Goal: Information Seeking & Learning: Learn about a topic

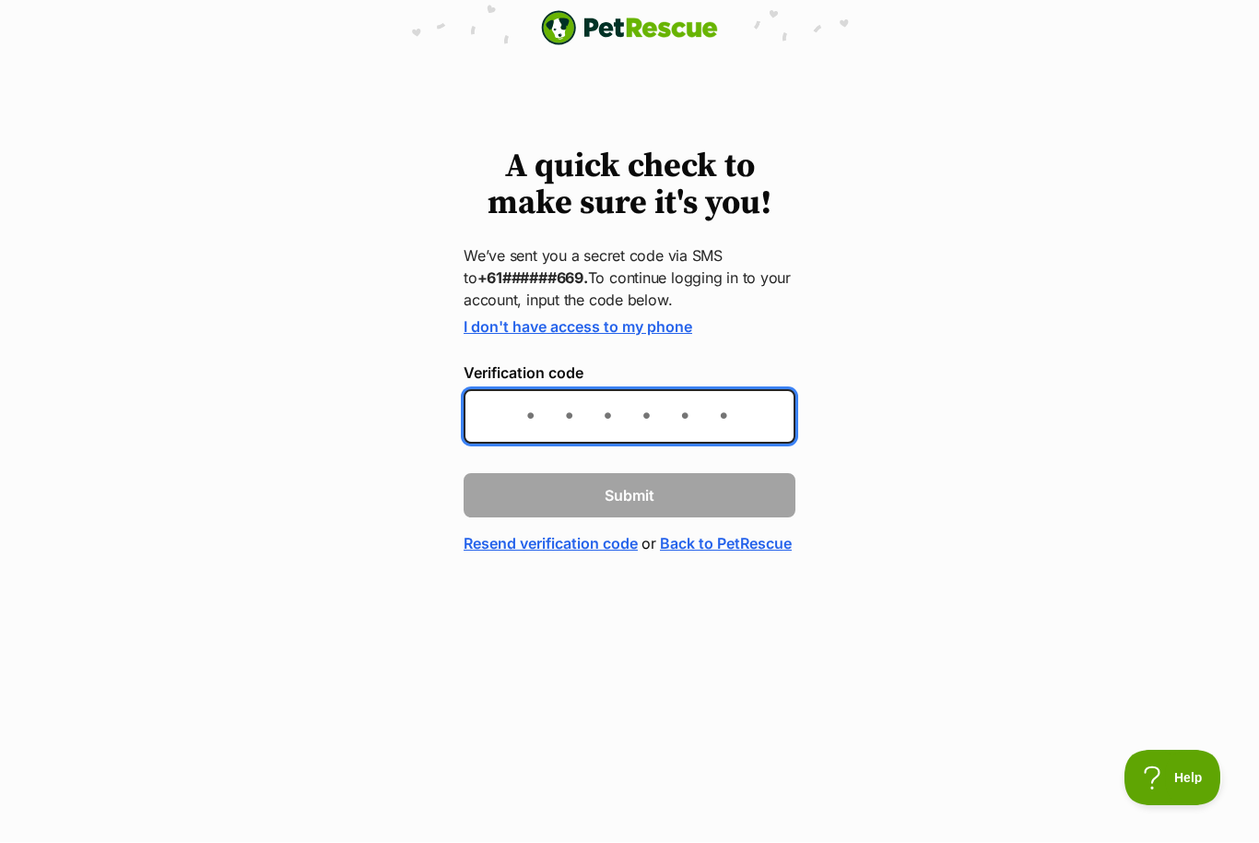
click at [534, 430] on input "Verification code" at bounding box center [630, 417] width 332 height 54
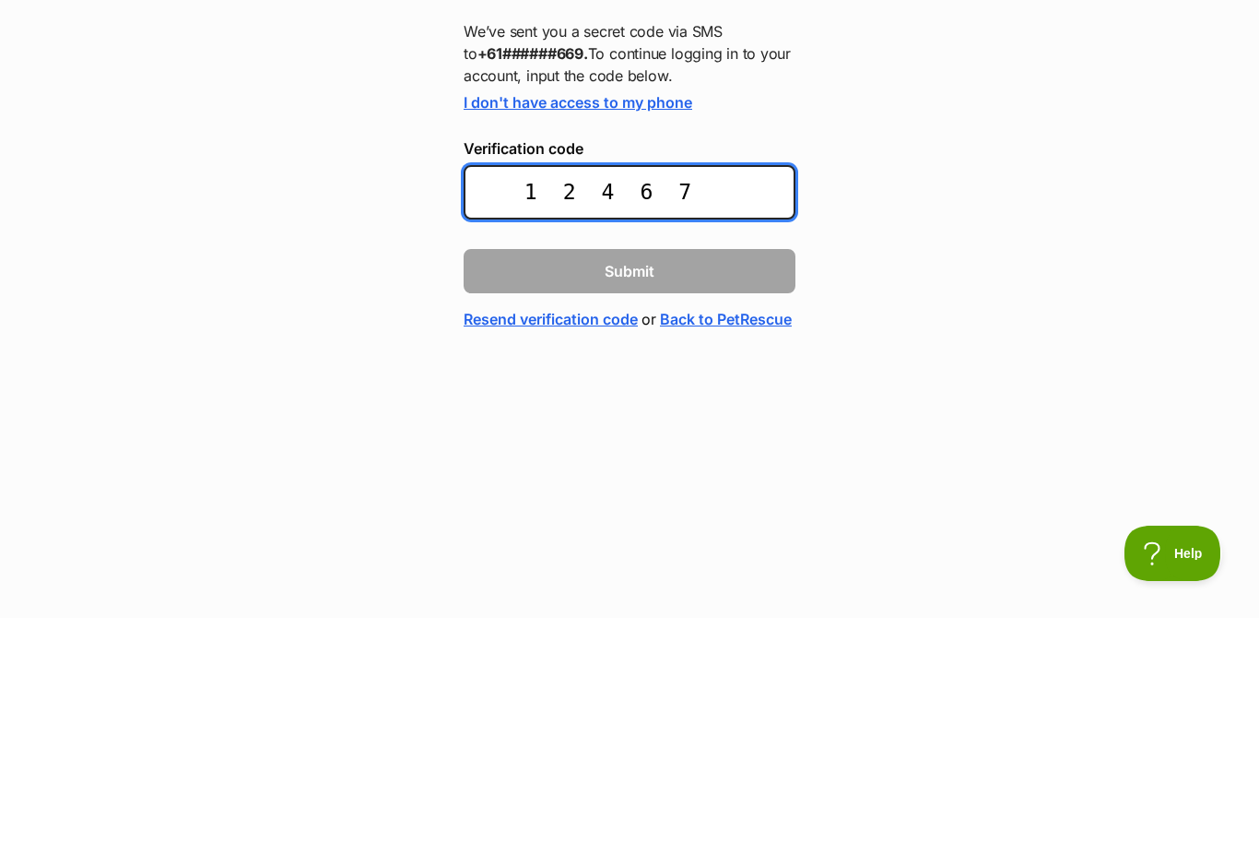
type input "124671"
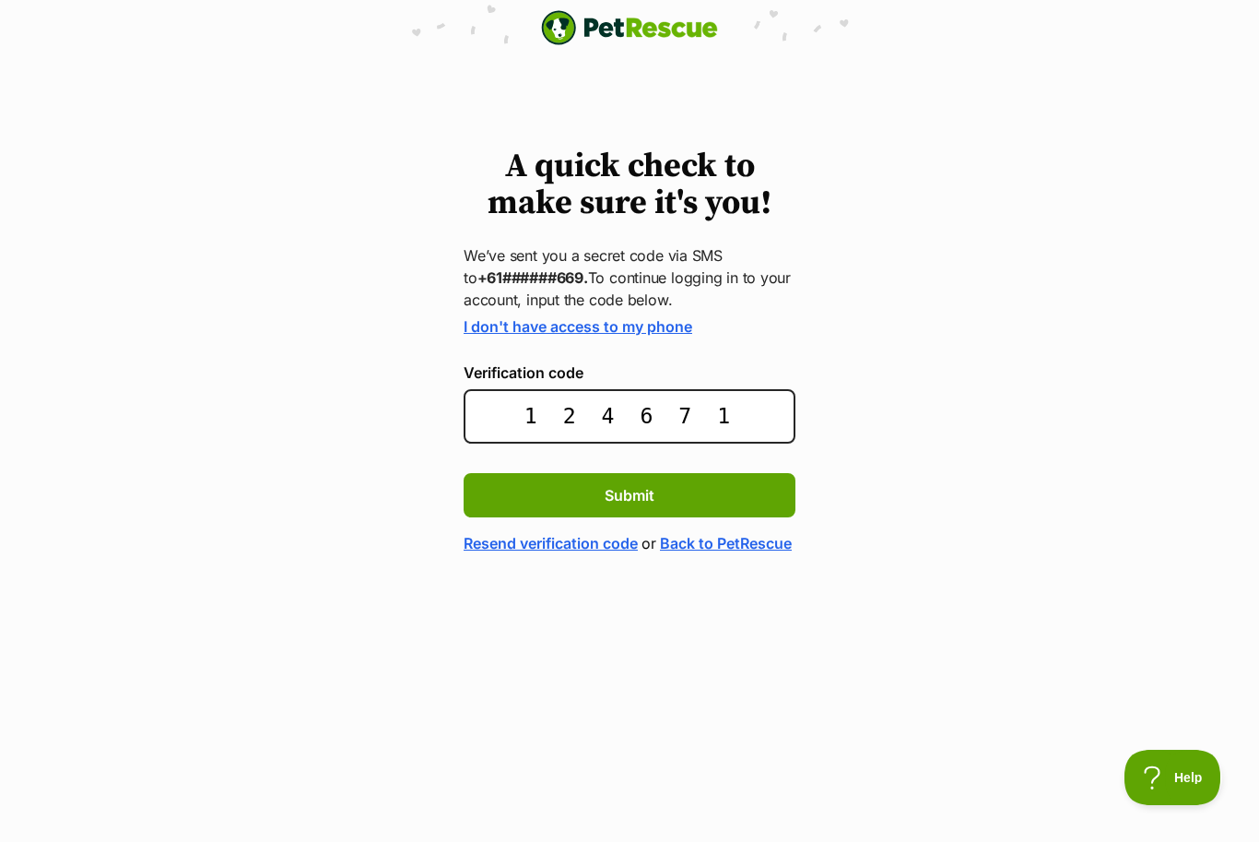
click at [635, 505] on button "Submit" at bounding box center [630, 496] width 332 height 44
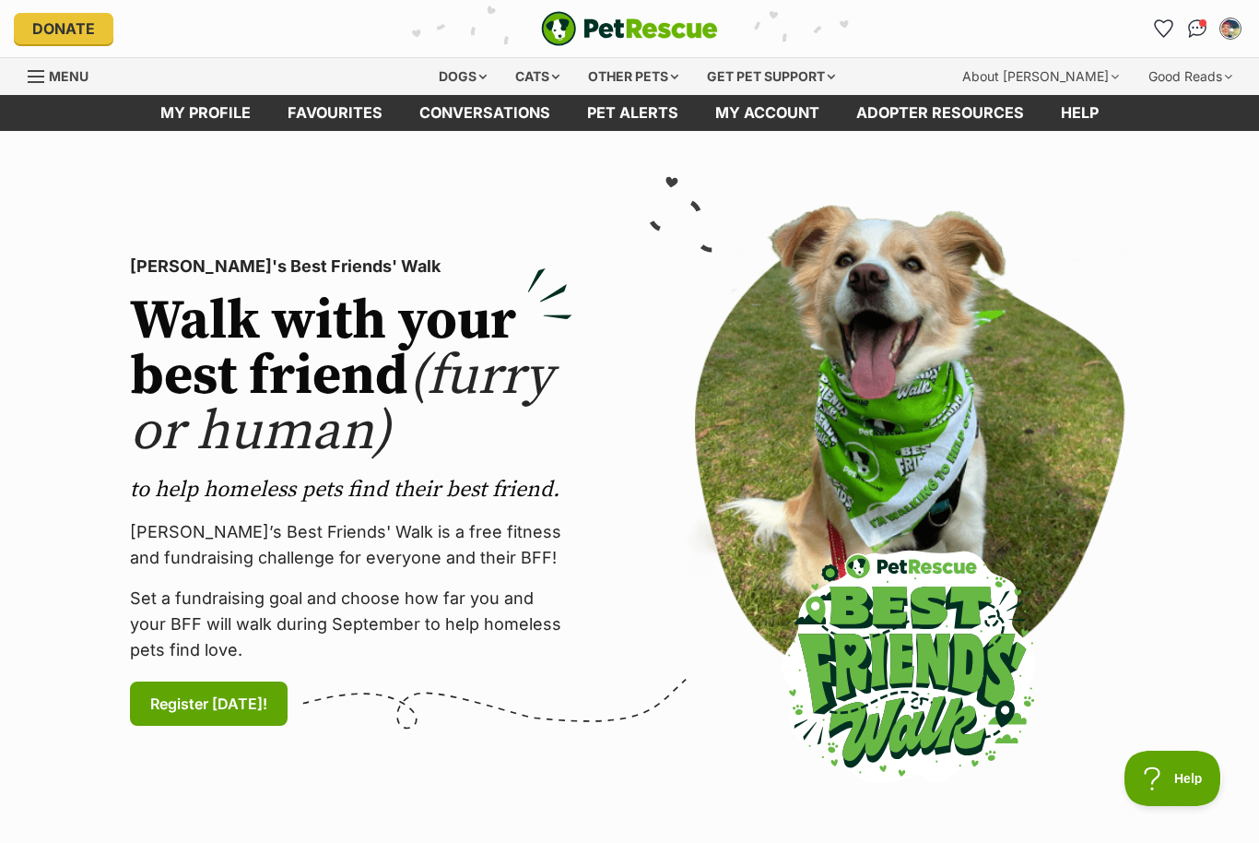
click at [462, 77] on div "Dogs" at bounding box center [463, 76] width 74 height 37
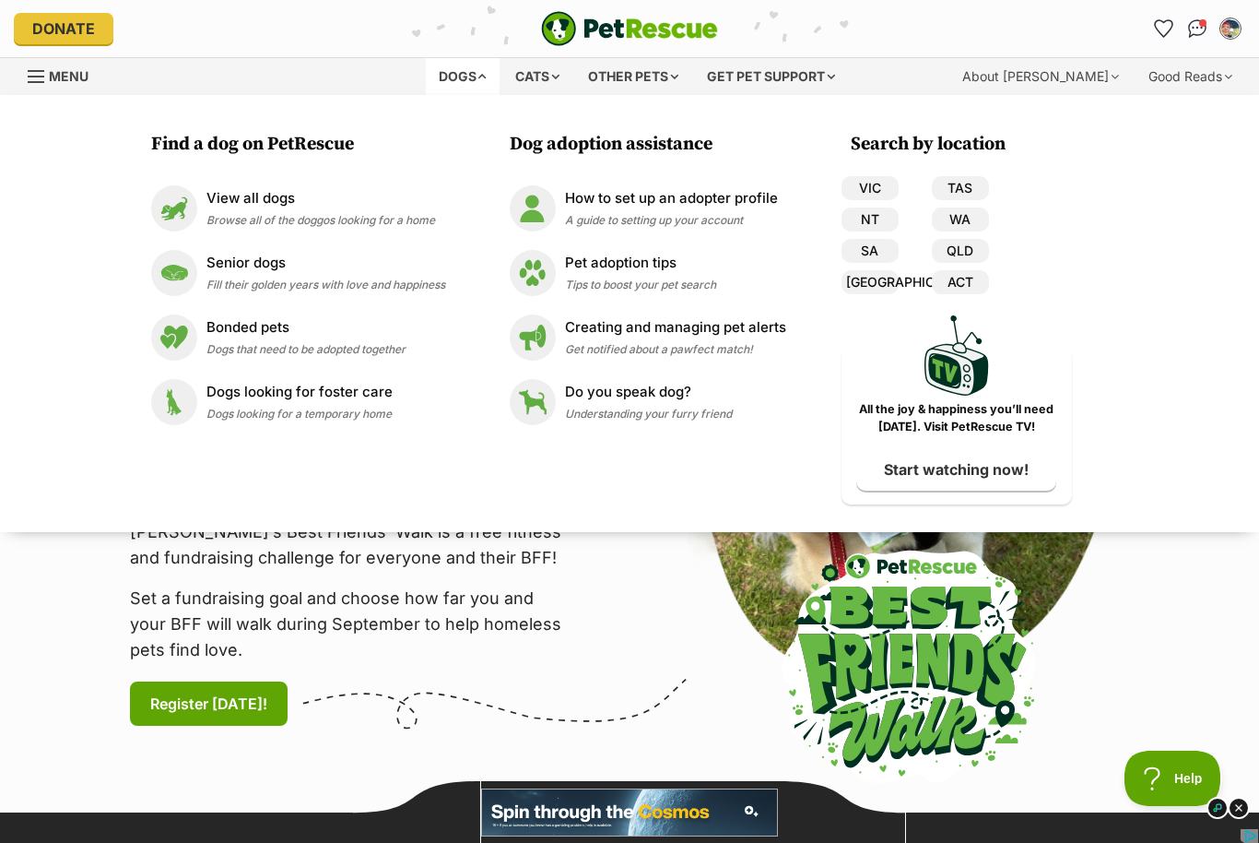
click at [874, 192] on link "VIC" at bounding box center [870, 188] width 57 height 24
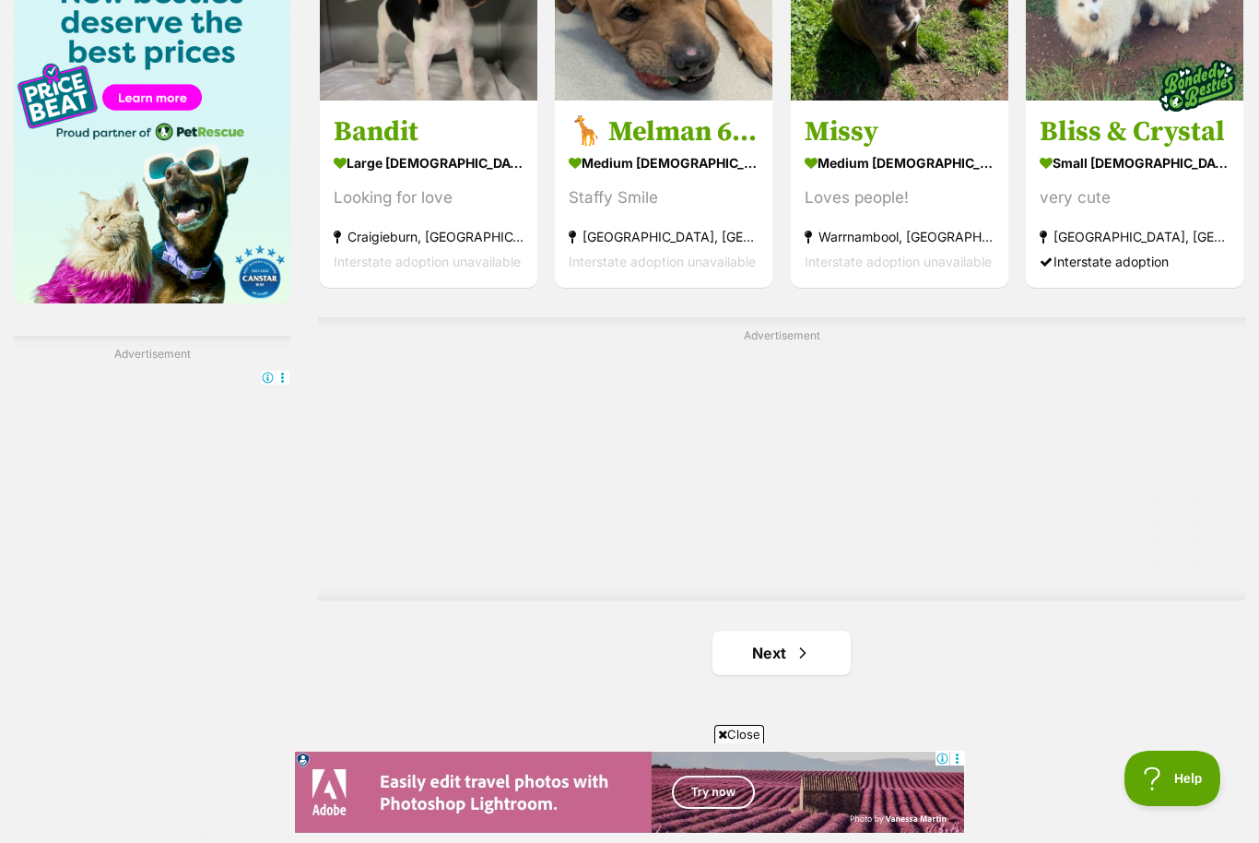
click at [812, 644] on link "Next" at bounding box center [782, 653] width 138 height 44
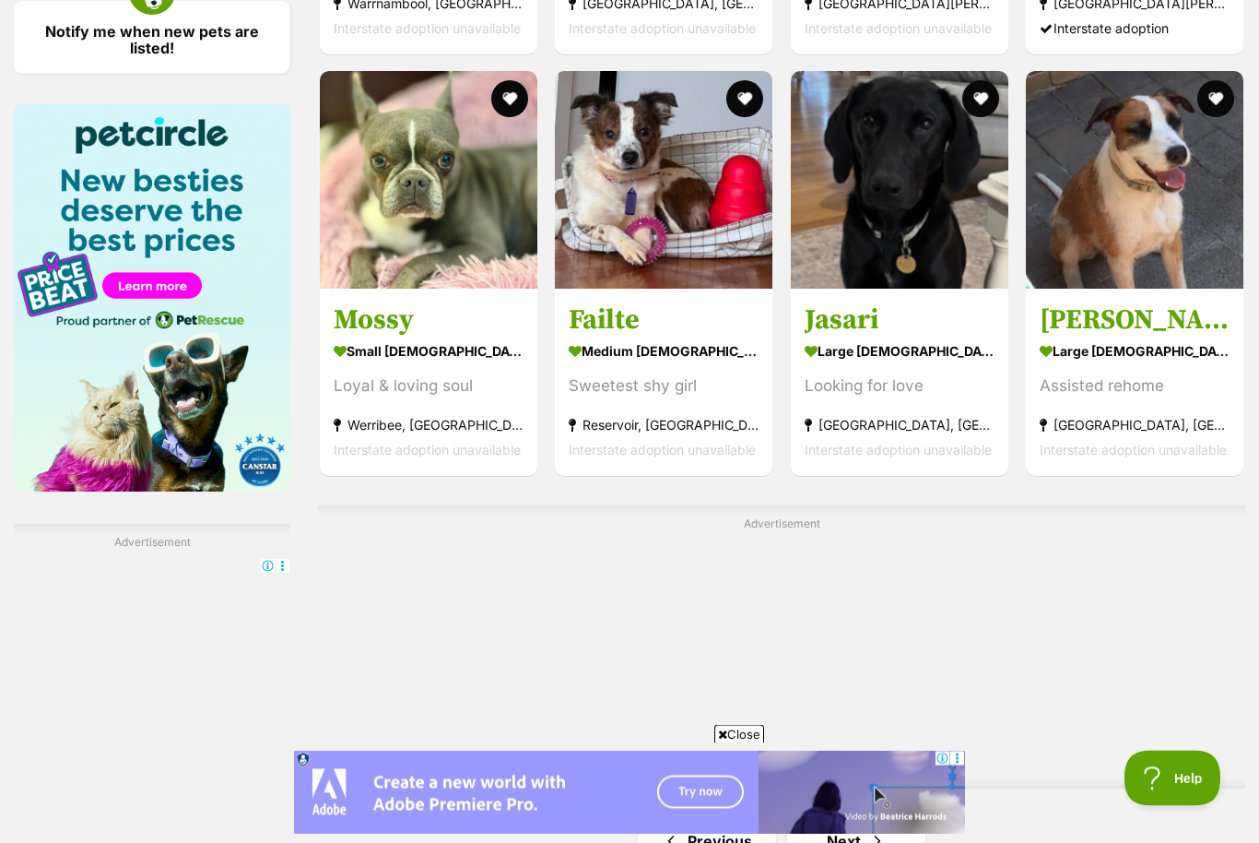
scroll to position [2807, 0]
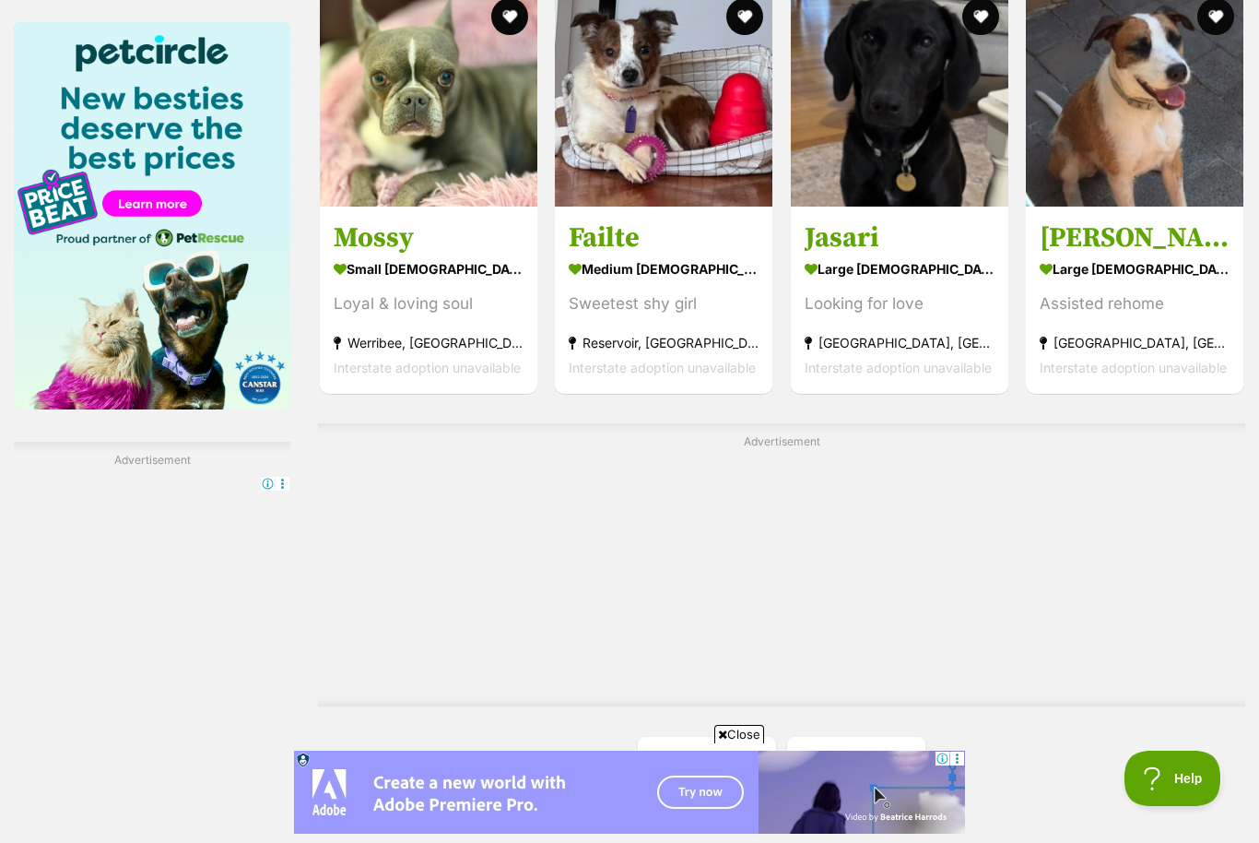
click at [860, 760] on link "Next" at bounding box center [856, 759] width 138 height 44
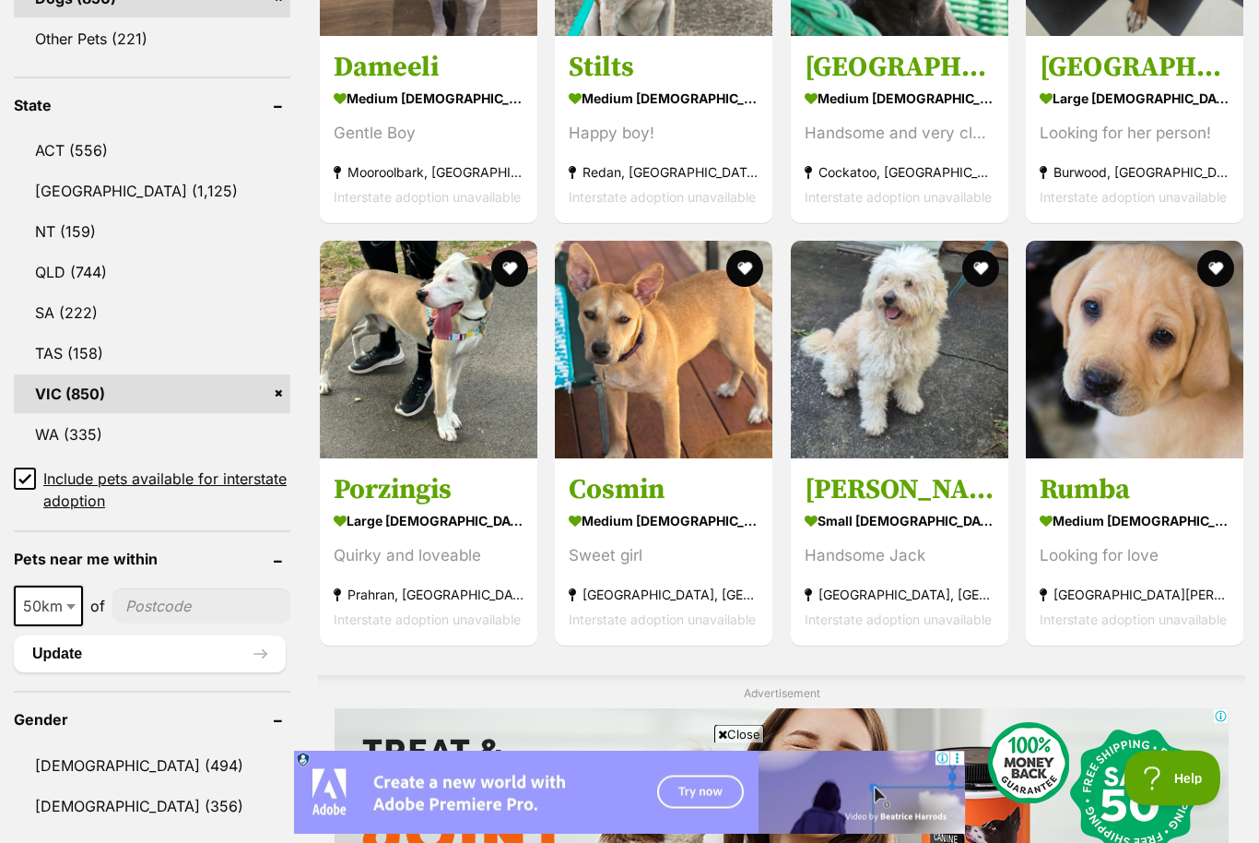
scroll to position [907, 0]
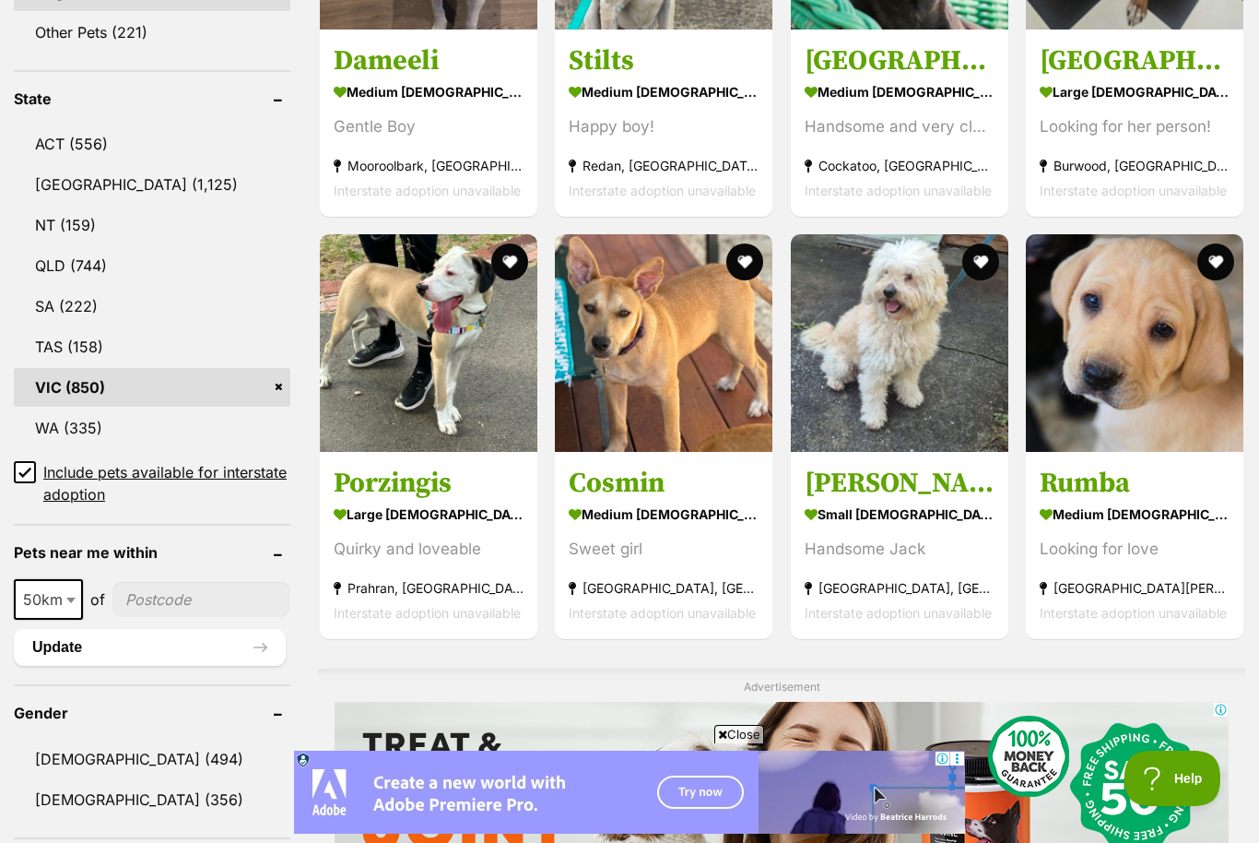
click at [1207, 260] on button "favourite" at bounding box center [1215, 261] width 37 height 37
click at [1165, 365] on img at bounding box center [1135, 343] width 218 height 218
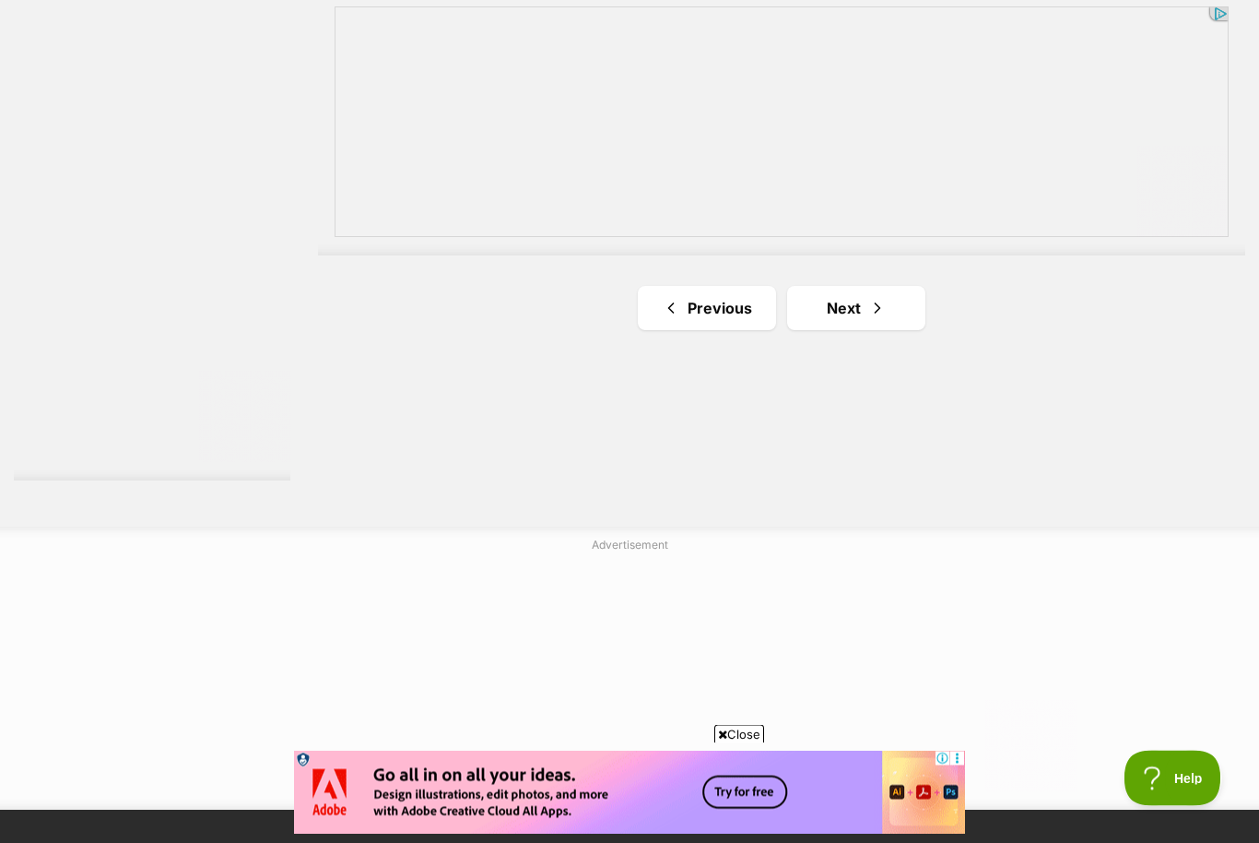
scroll to position [3374, 0]
click at [847, 328] on link "Next" at bounding box center [856, 308] width 138 height 44
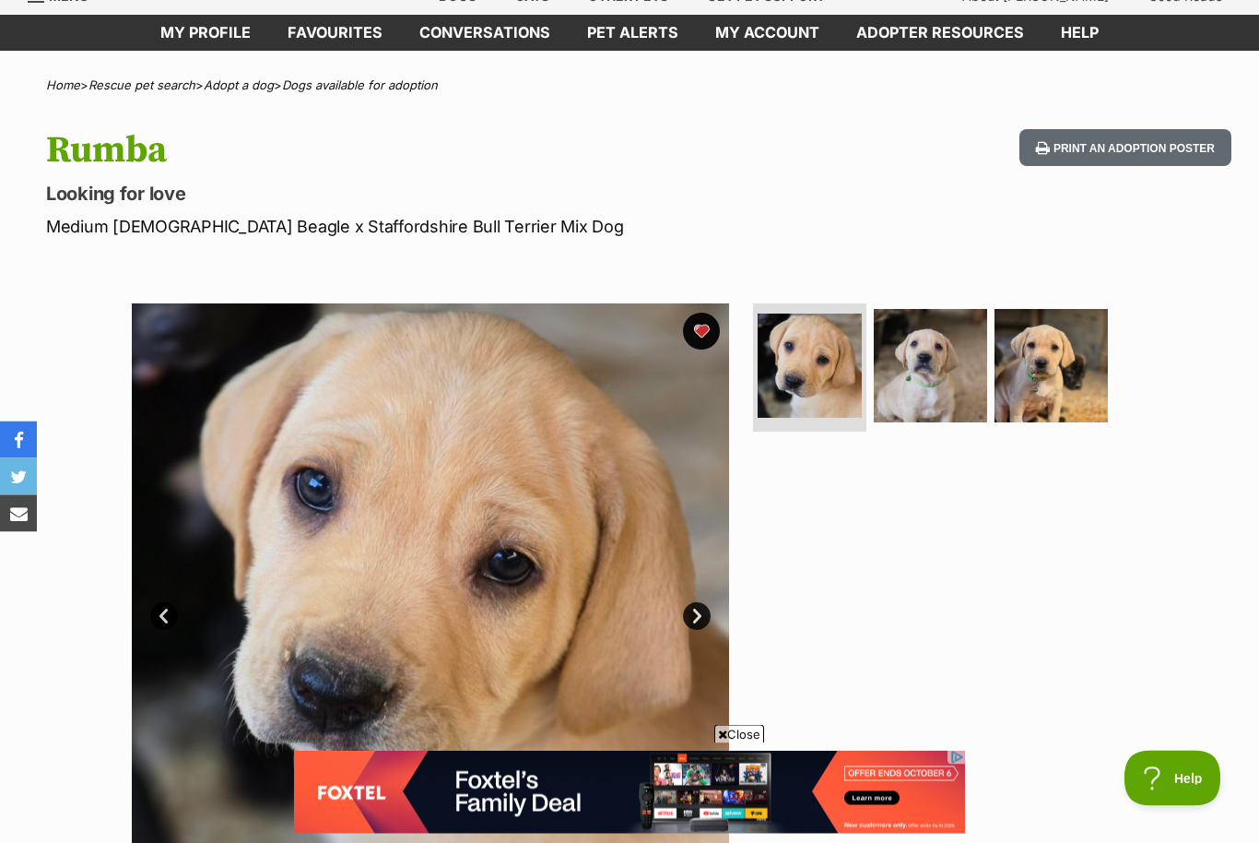
scroll to position [79, 0]
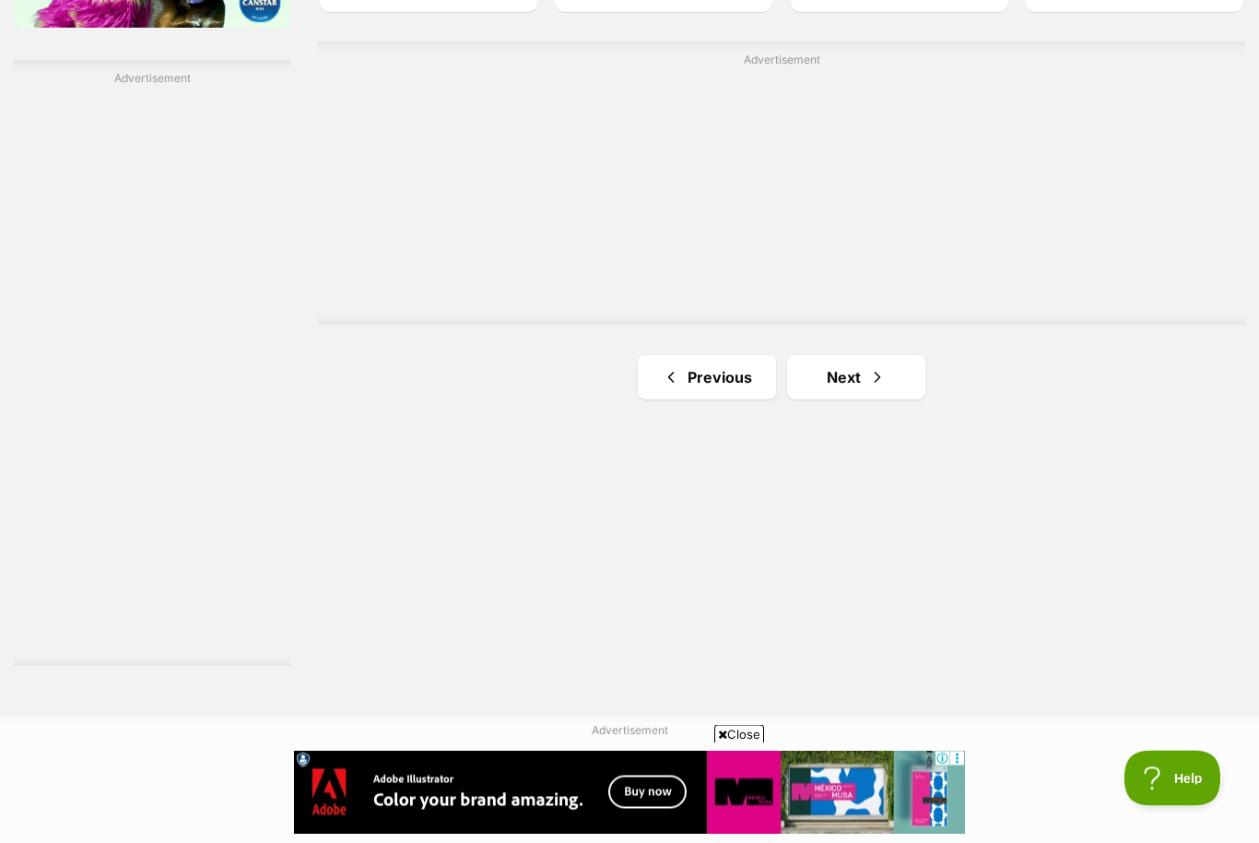
scroll to position [3189, 0]
click at [843, 399] on link "Next" at bounding box center [856, 377] width 138 height 44
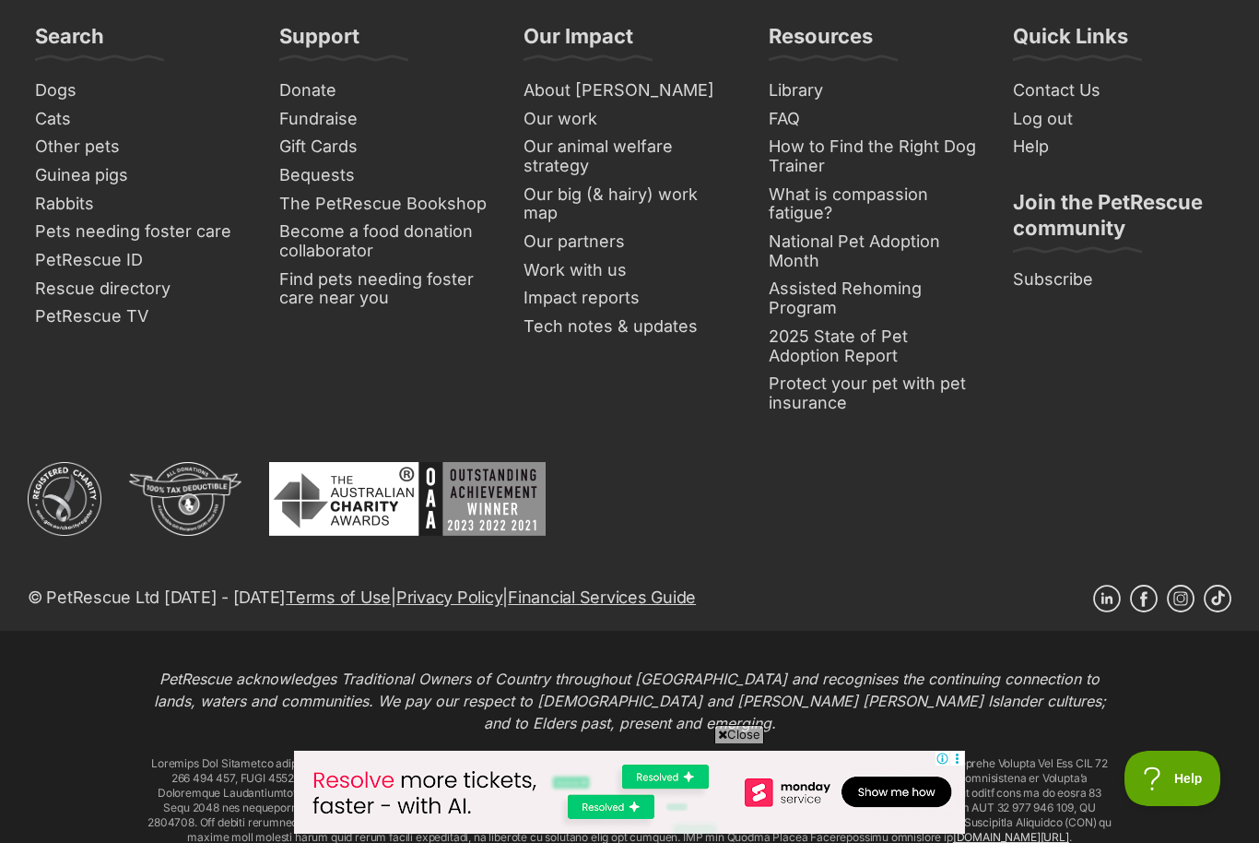
scroll to position [4219, 0]
